Goal: Transaction & Acquisition: Book appointment/travel/reservation

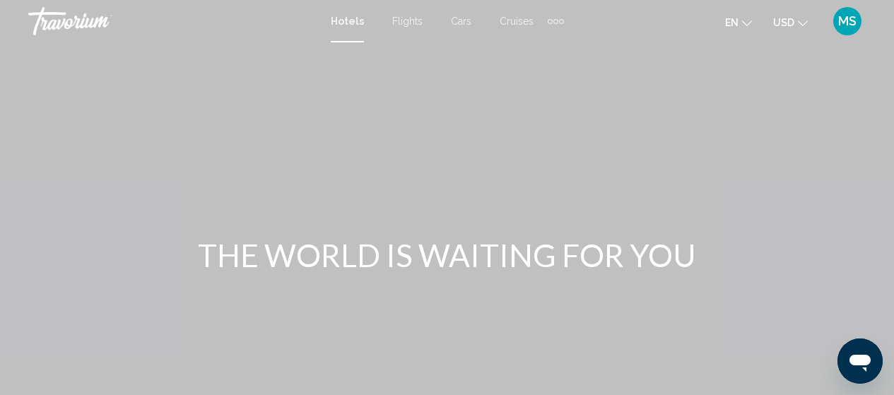
click at [549, 19] on div "Extra navigation items" at bounding box center [550, 21] width 5 height 5
click at [594, 48] on div "Main content" at bounding box center [447, 212] width 894 height 424
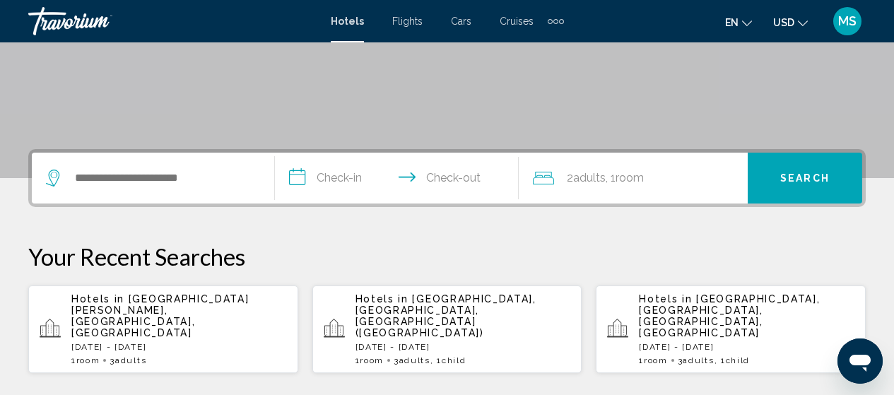
scroll to position [245, 0]
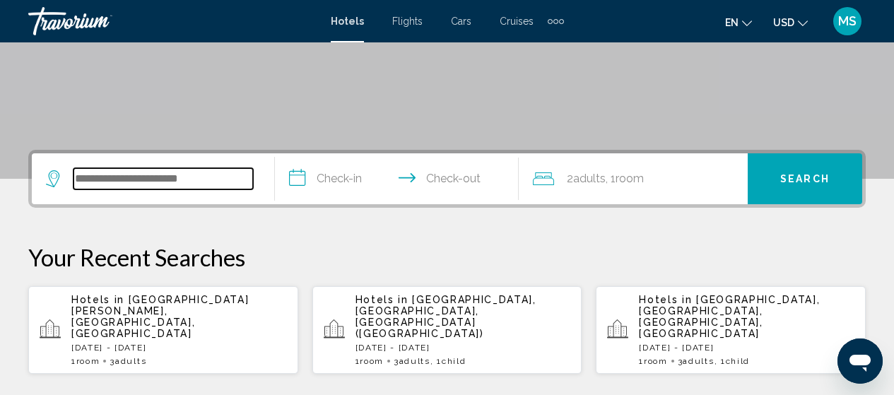
click at [202, 187] on input "Search widget" at bounding box center [164, 178] width 180 height 21
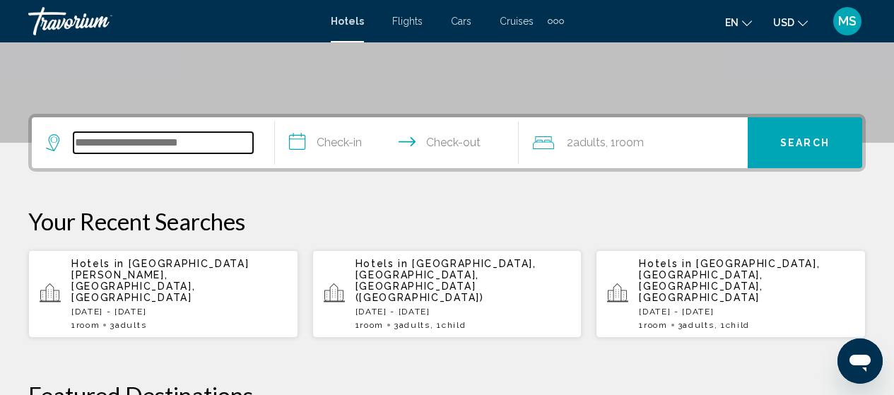
scroll to position [349, 0]
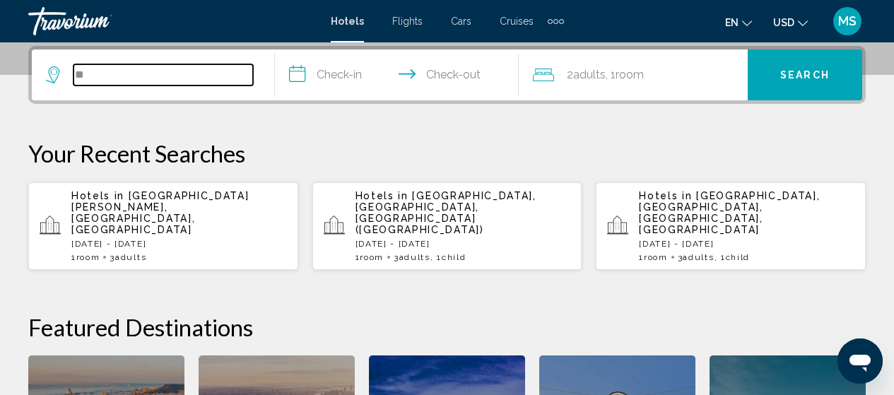
type input "*"
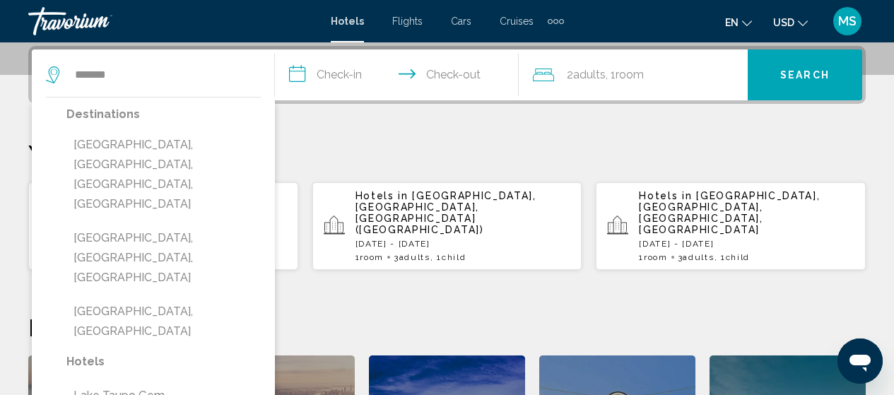
click at [139, 137] on button "[GEOGRAPHIC_DATA], [GEOGRAPHIC_DATA], [GEOGRAPHIC_DATA], [GEOGRAPHIC_DATA]" at bounding box center [163, 174] width 194 height 86
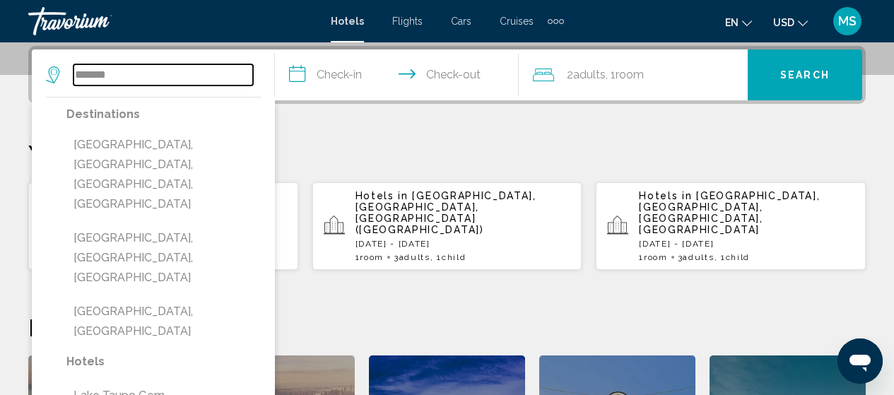
type input "**********"
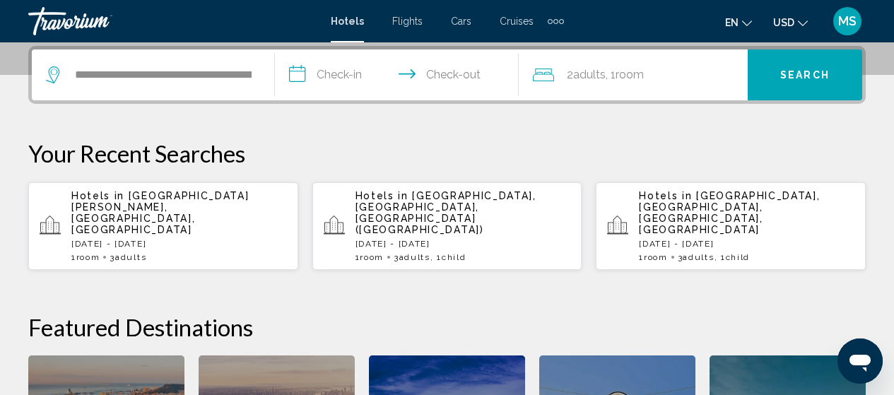
click at [336, 74] on input "**********" at bounding box center [399, 76] width 249 height 55
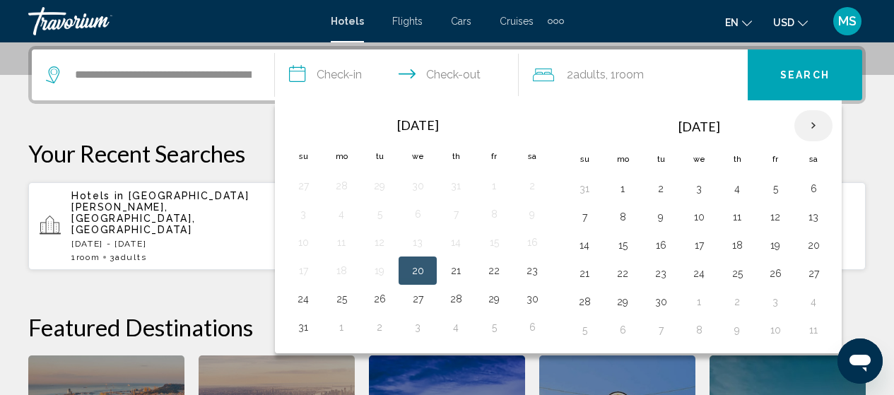
click at [810, 128] on th "Next month" at bounding box center [813, 125] width 38 height 31
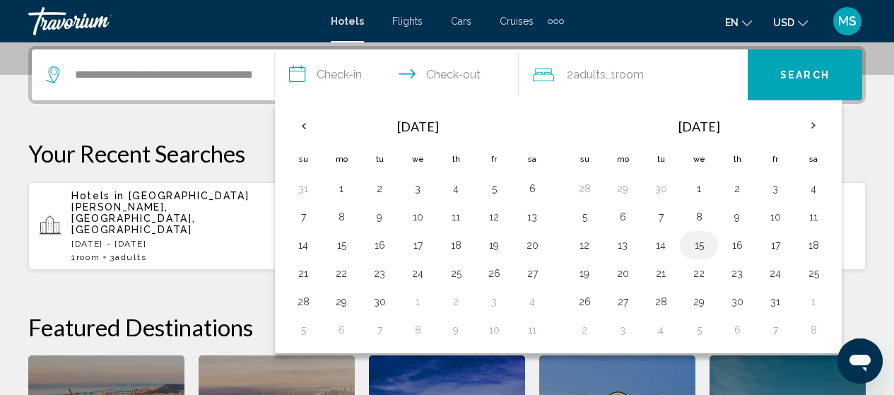
click at [699, 245] on button "15" at bounding box center [699, 245] width 23 height 20
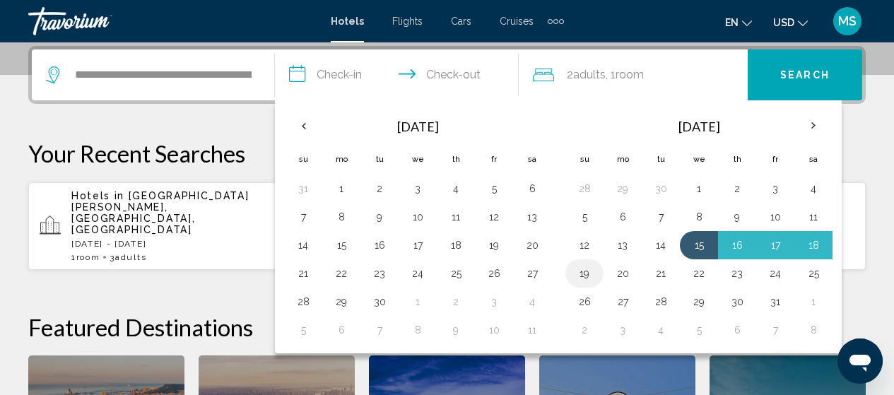
click at [589, 276] on button "19" at bounding box center [584, 274] width 23 height 20
type input "**********"
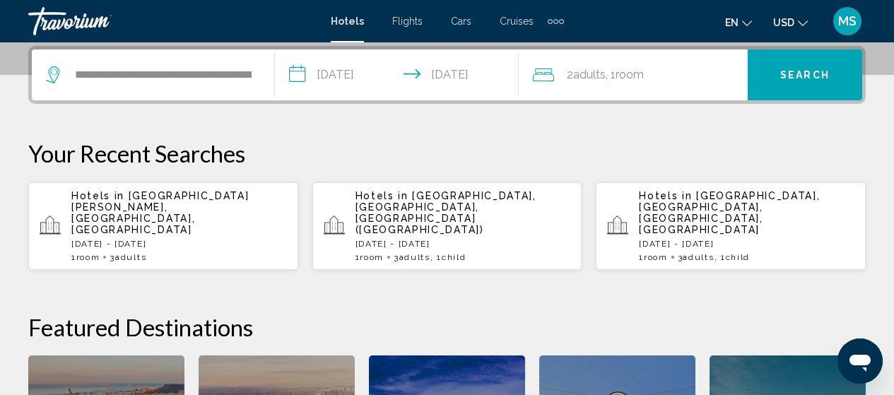
click at [741, 80] on div "2 Adult Adults , 1 Room rooms" at bounding box center [640, 75] width 215 height 20
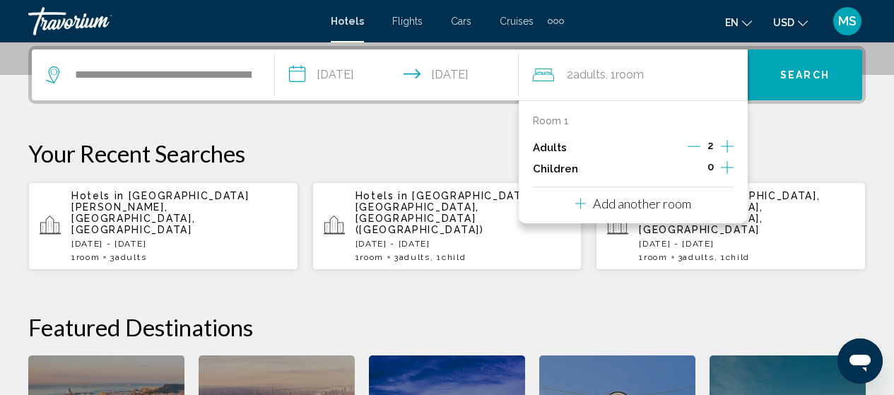
click at [729, 163] on icon "Increment children" at bounding box center [727, 167] width 13 height 17
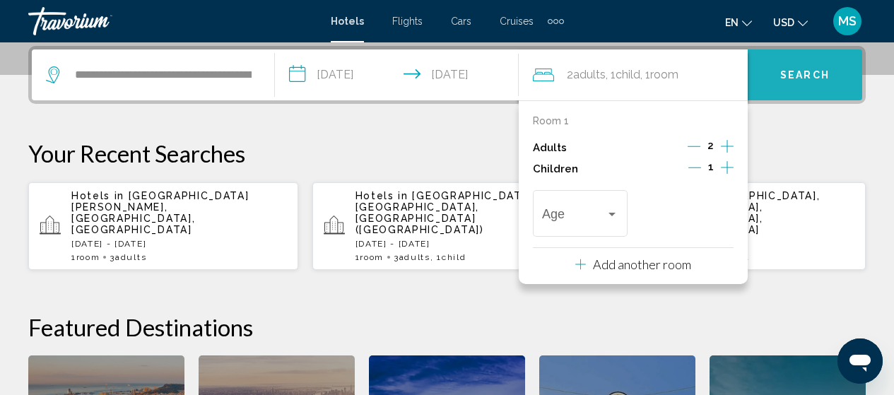
click at [784, 82] on button "Search" at bounding box center [805, 74] width 114 height 51
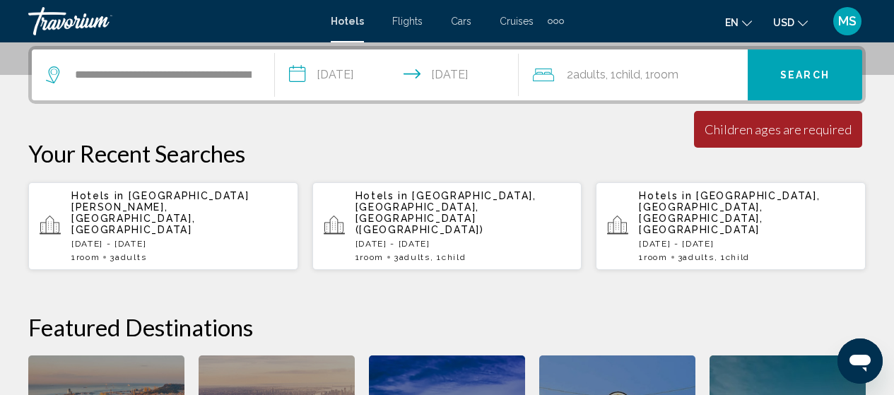
click at [784, 82] on button "Search" at bounding box center [805, 74] width 114 height 51
click at [696, 83] on div "2 Adult Adults , 1 Child Children , 1 Room rooms" at bounding box center [640, 75] width 215 height 20
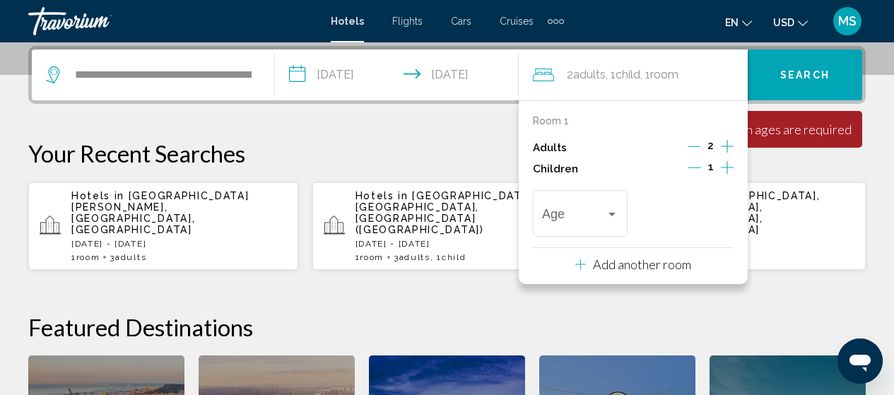
click at [729, 171] on icon "Increment children" at bounding box center [727, 167] width 13 height 17
click at [611, 219] on div "Travelers: 2 adults, 2 children" at bounding box center [612, 213] width 13 height 11
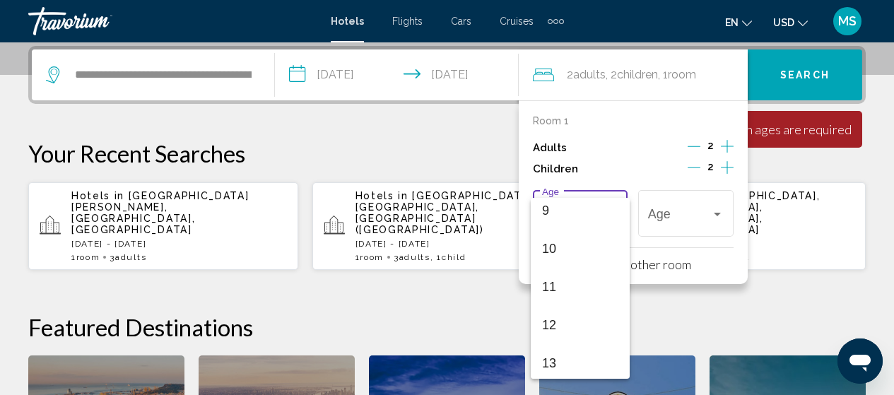
scroll to position [353, 0]
click at [577, 282] on span "11" at bounding box center [580, 284] width 76 height 38
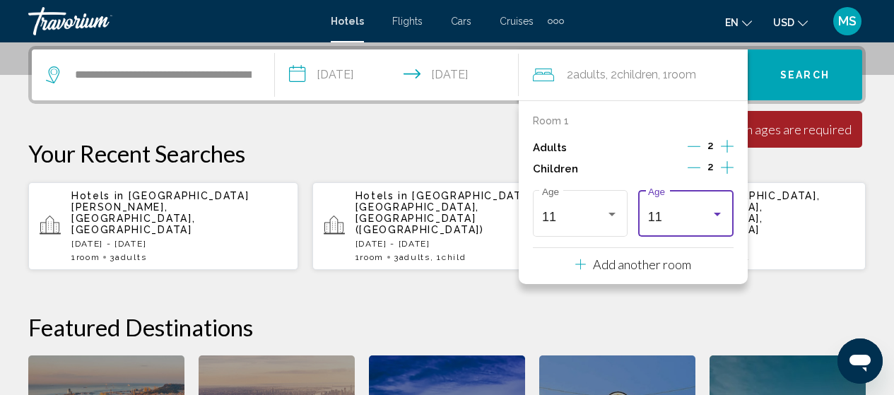
click at [683, 217] on div "11" at bounding box center [680, 217] width 64 height 14
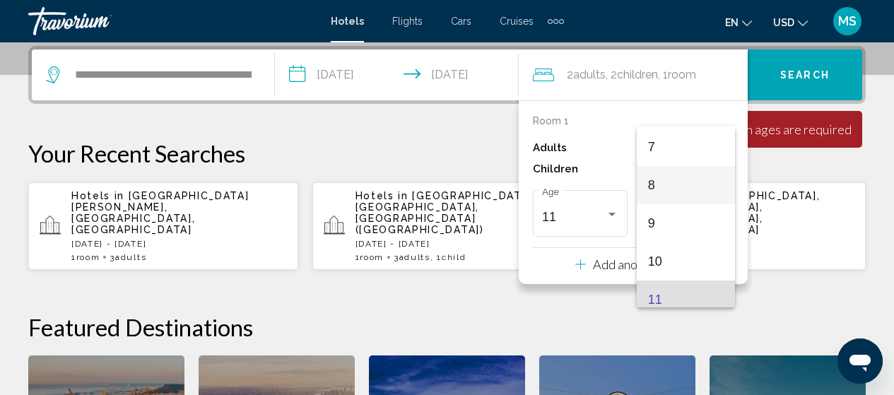
scroll to position [263, 0]
click at [656, 189] on span "8" at bounding box center [686, 188] width 76 height 38
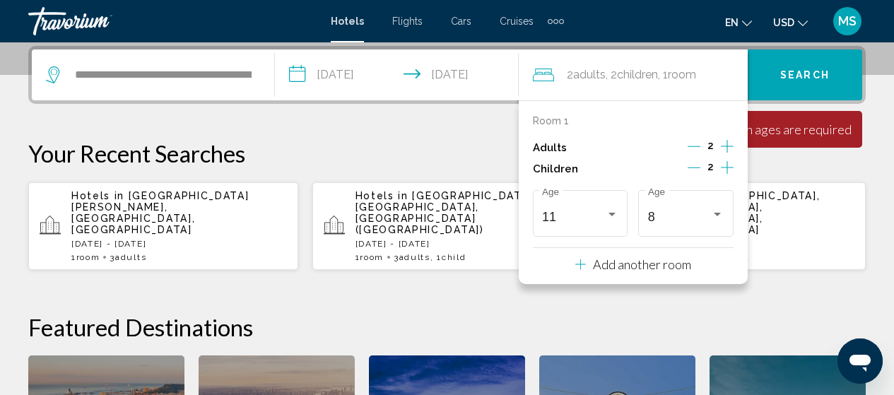
click at [778, 166] on p "Your Recent Searches" at bounding box center [446, 153] width 837 height 28
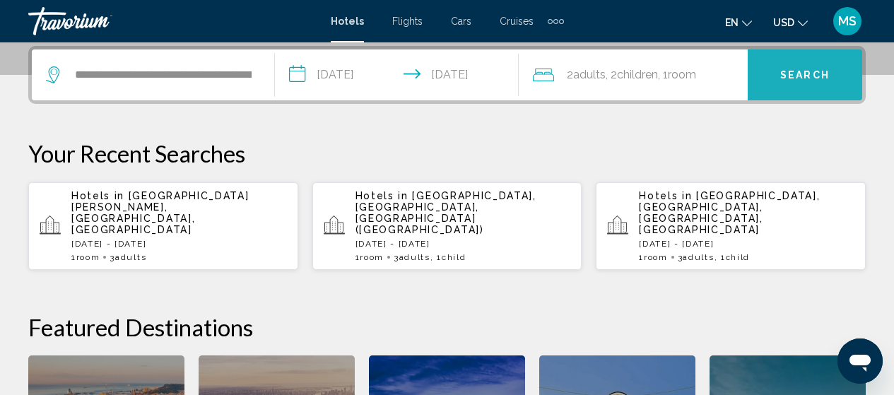
click at [814, 60] on button "Search" at bounding box center [805, 74] width 114 height 51
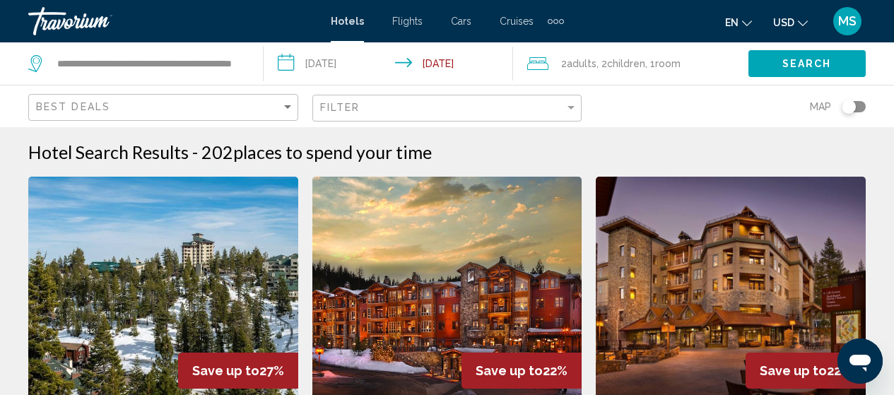
drag, startPoint x: 878, startPoint y: 368, endPoint x: 1716, endPoint y: 706, distance: 903.3
click at [878, 368] on div "Open messaging window" at bounding box center [860, 361] width 42 height 42
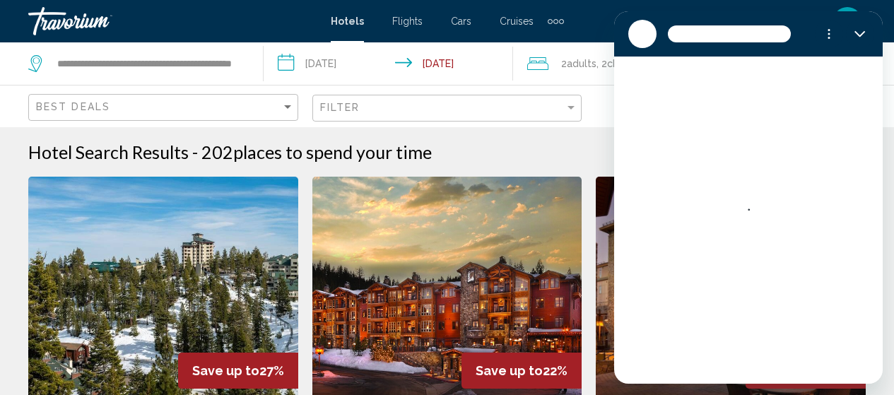
click at [871, 155] on div "Loading conversation" at bounding box center [748, 220] width 269 height 327
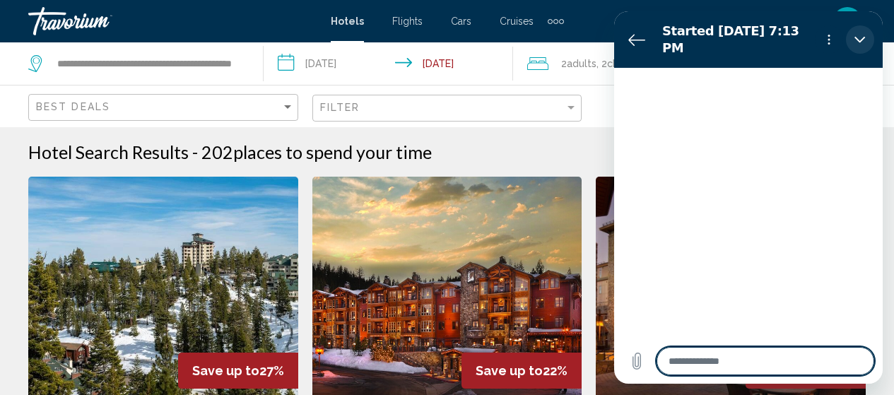
click at [862, 34] on icon "Close" at bounding box center [859, 39] width 11 height 11
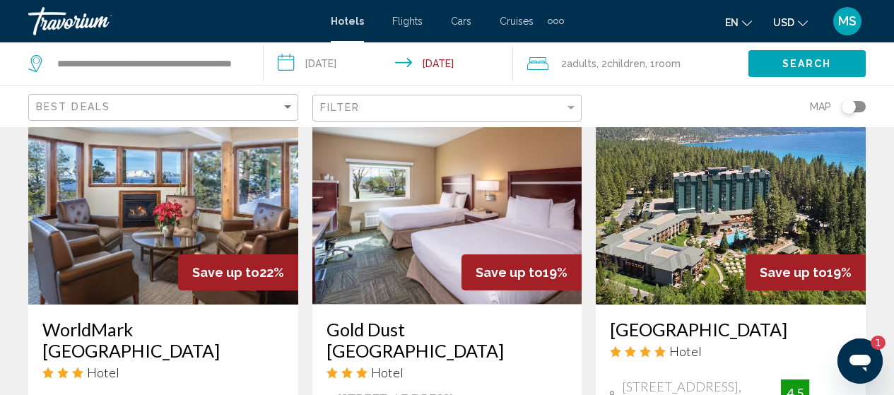
scroll to position [676, 0]
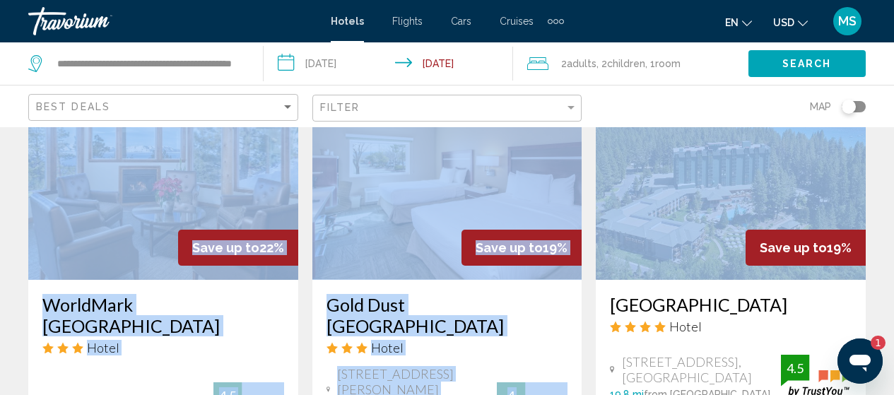
drag, startPoint x: 866, startPoint y: 114, endPoint x: 857, endPoint y: 129, distance: 18.1
click at [209, 351] on div "WorldMark [GEOGRAPHIC_DATA] Hotel [STREET_ADDRESS] 4.2 mi from [GEOGRAPHIC_DATA…" at bounding box center [163, 361] width 270 height 162
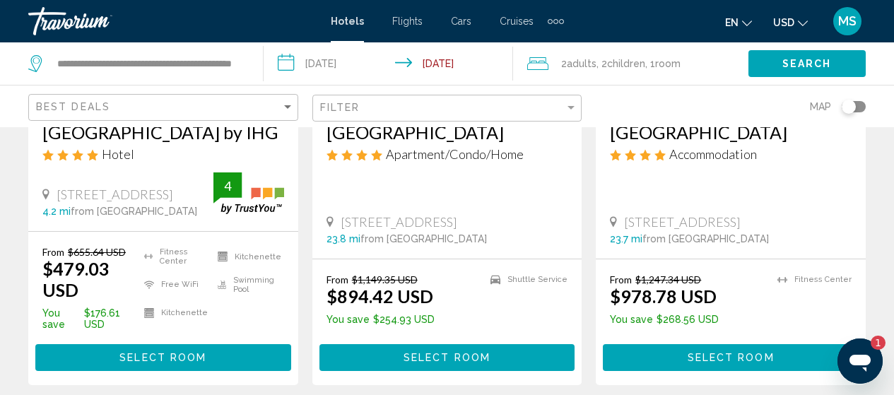
scroll to position [0, 0]
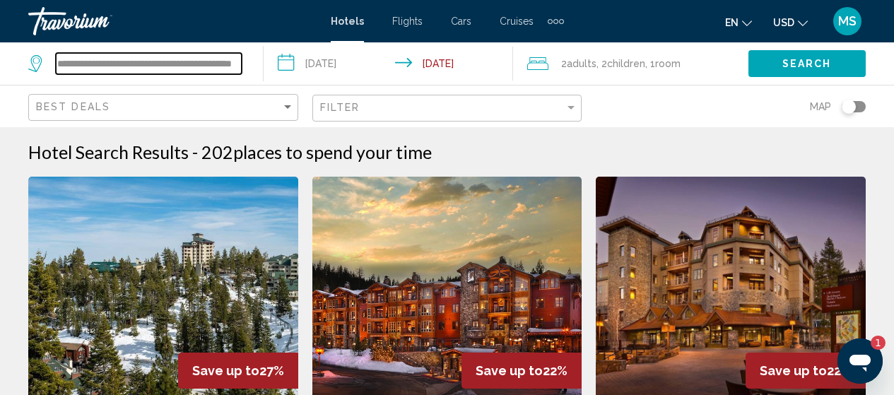
click at [139, 56] on input "**********" at bounding box center [149, 63] width 186 height 21
type textarea "*"
